Goal: Task Accomplishment & Management: Use online tool/utility

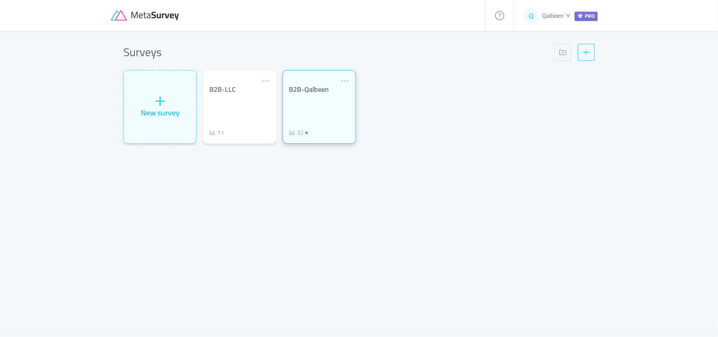
click at [319, 119] on div "B2B-Qalbeen 32" at bounding box center [319, 111] width 60 height 52
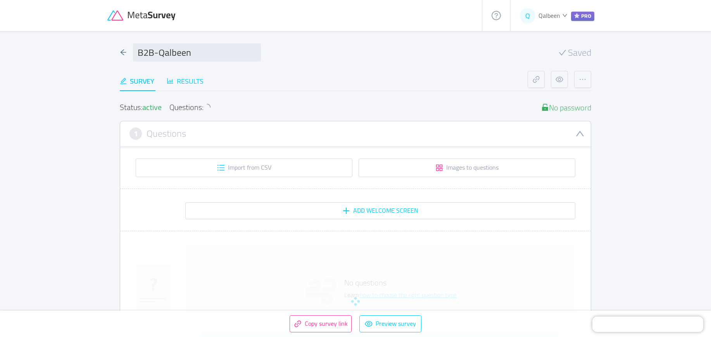
click at [203, 82] on div "Results" at bounding box center [185, 81] width 37 height 10
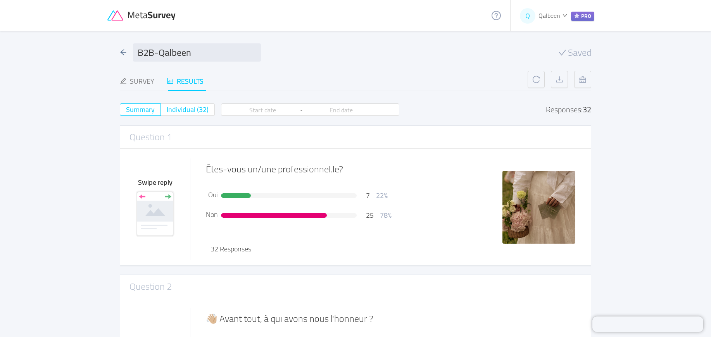
click at [189, 108] on span "Individual (32)" at bounding box center [188, 109] width 42 height 13
click at [167, 112] on input "Individual (32)" at bounding box center [167, 112] width 0 height 0
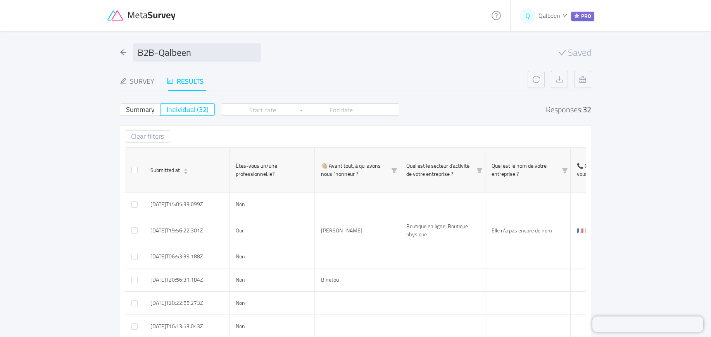
click at [141, 9] on div at bounding box center [294, 15] width 375 height 31
click at [146, 17] on icon at bounding box center [142, 15] width 70 height 10
